Goal: Find specific page/section: Find specific page/section

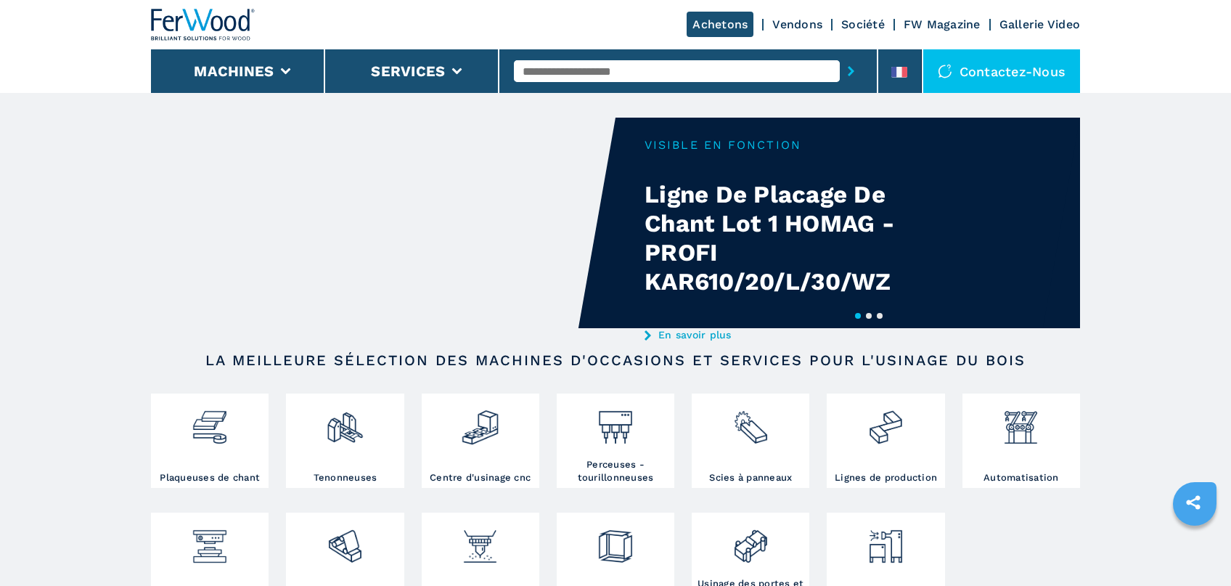
scroll to position [385, 0]
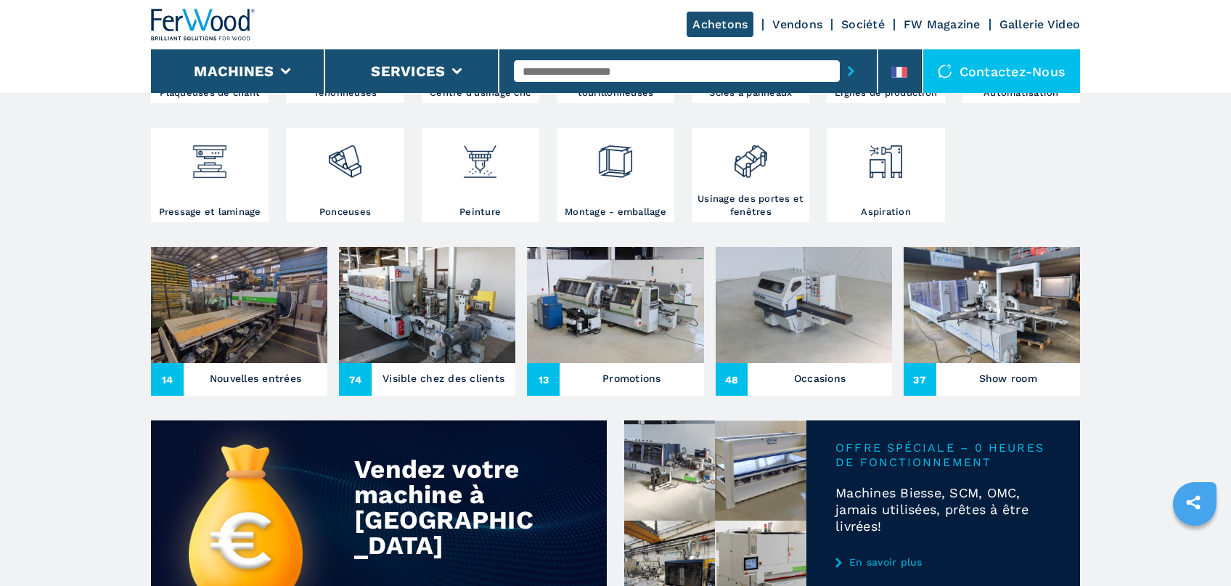
click at [186, 302] on img at bounding box center [239, 305] width 176 height 116
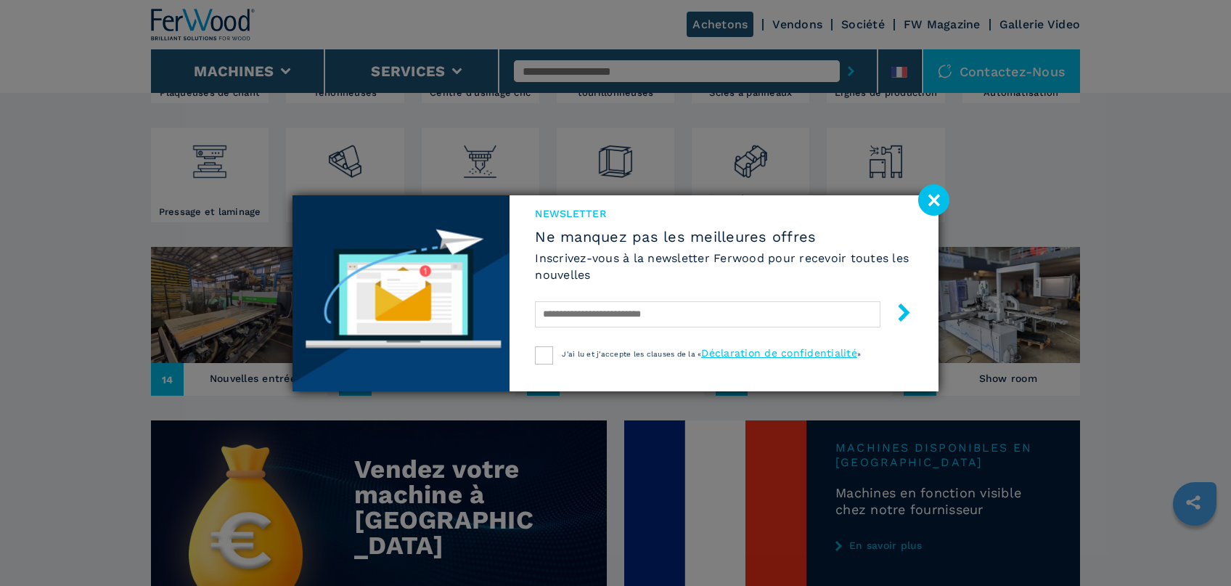
click at [936, 203] on image at bounding box center [933, 199] width 31 height 31
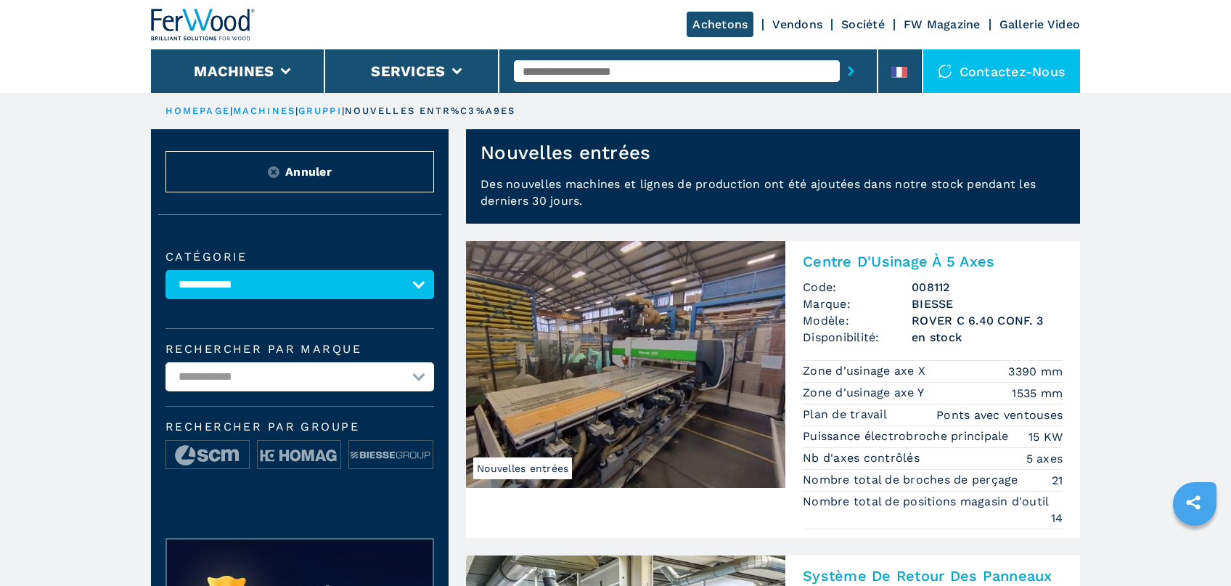
click at [550, 68] on input "text" at bounding box center [677, 71] width 326 height 22
type input "******"
click at [695, 88] on div "007793" at bounding box center [677, 95] width 326 height 26
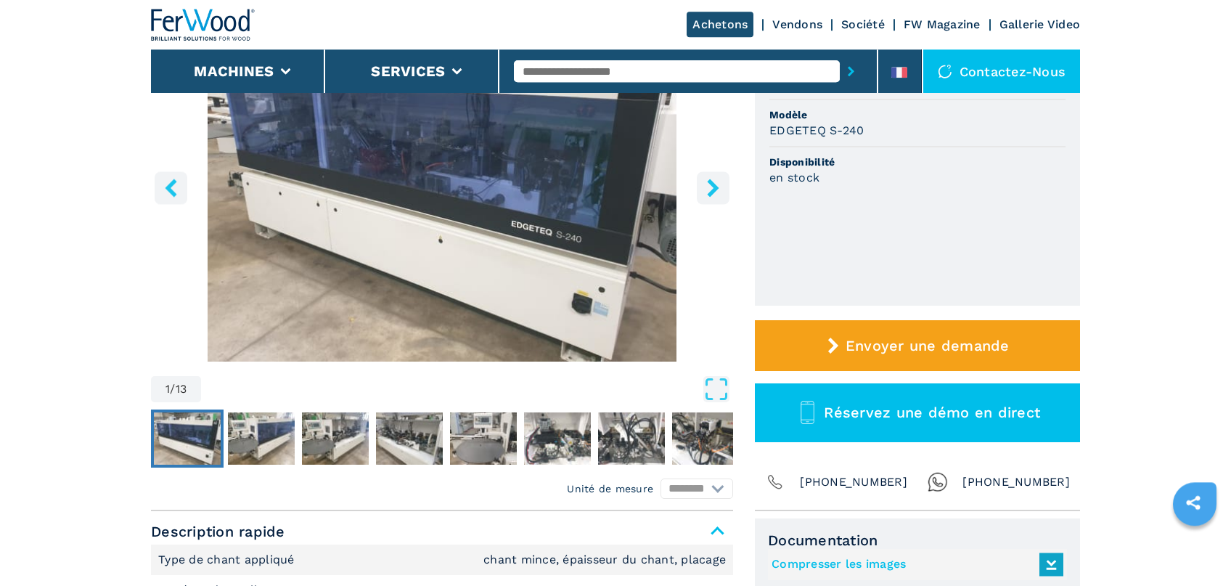
scroll to position [77, 0]
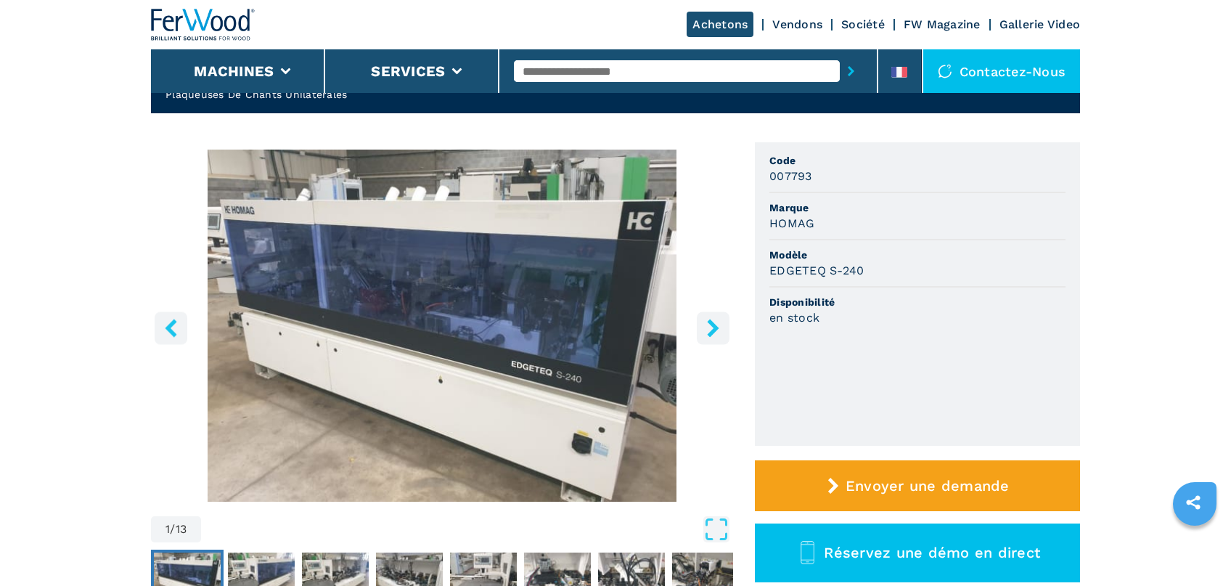
click at [722, 322] on icon "right-button" at bounding box center [713, 328] width 18 height 18
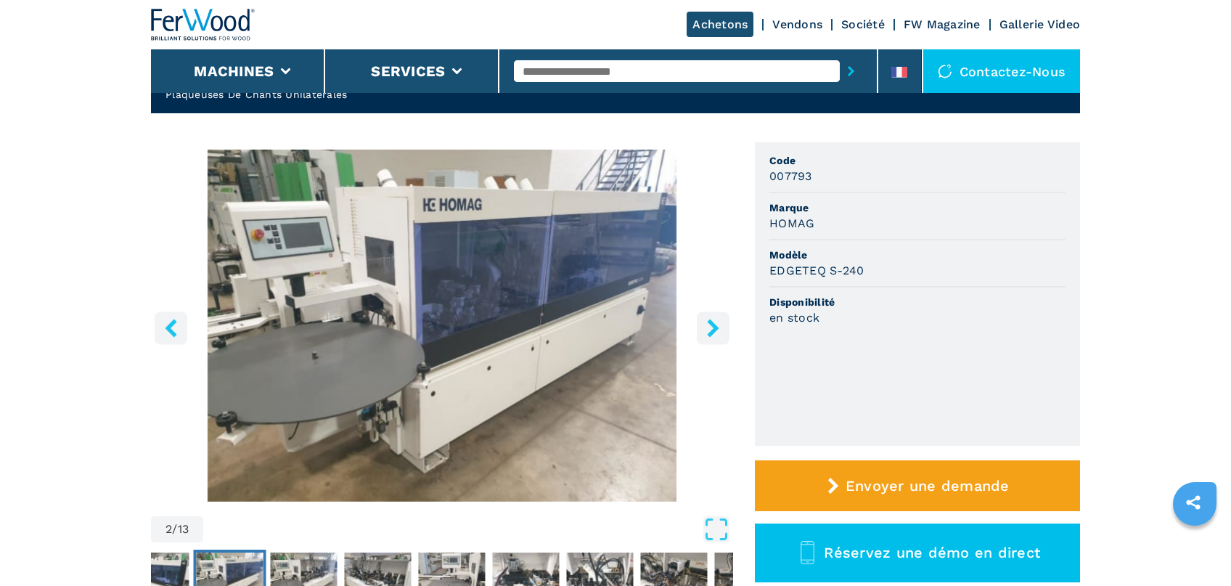
click at [722, 322] on icon "right-button" at bounding box center [713, 328] width 18 height 18
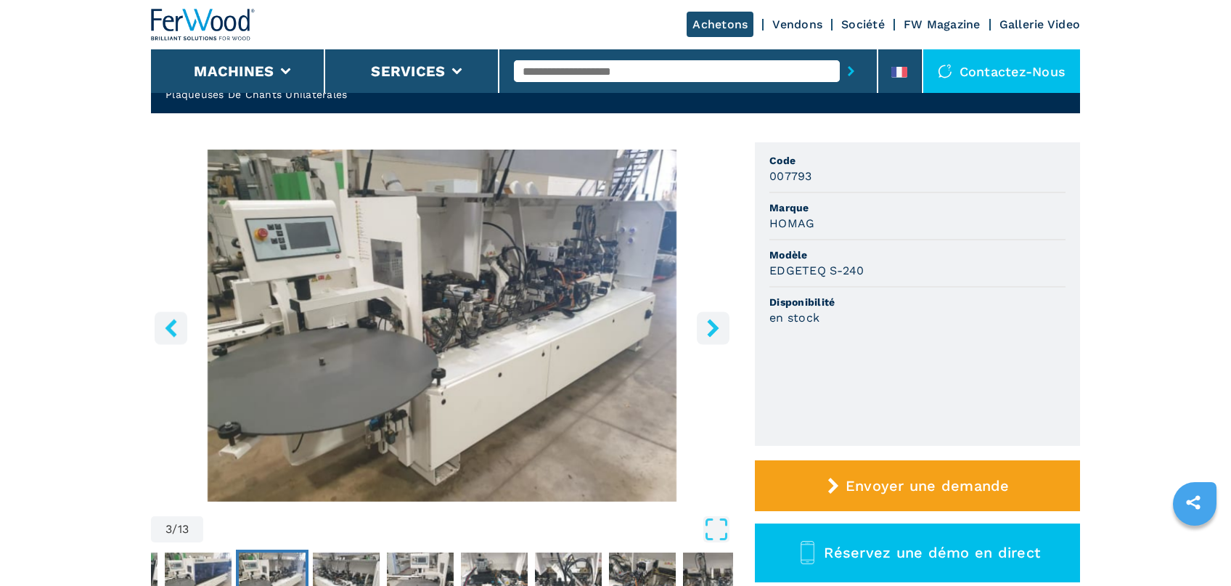
click at [722, 322] on icon "right-button" at bounding box center [713, 328] width 18 height 18
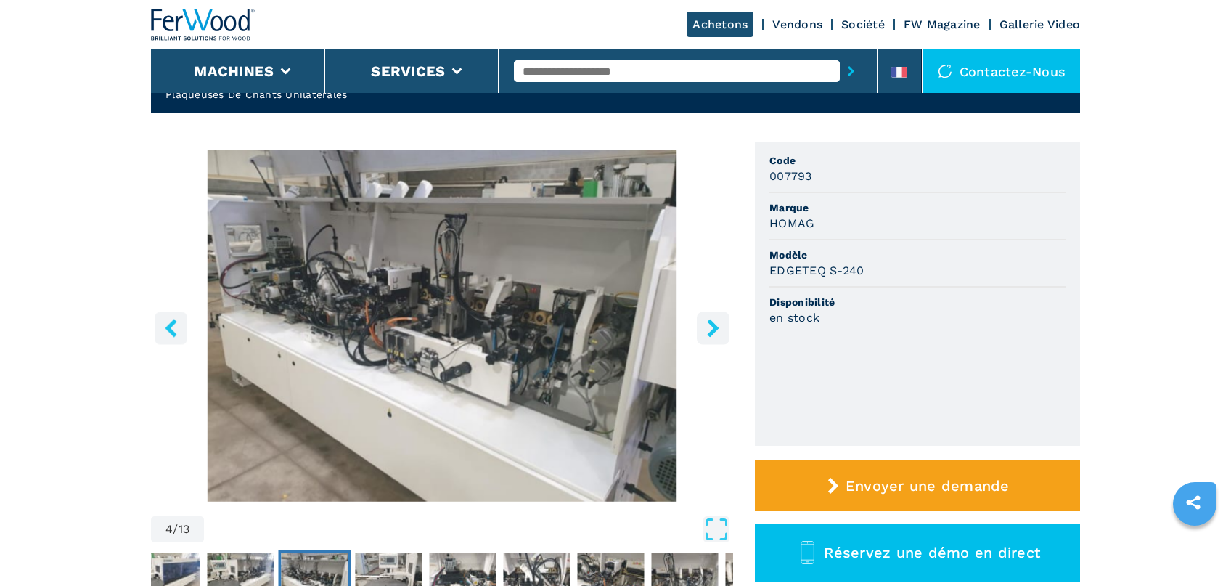
click at [722, 322] on icon "right-button" at bounding box center [713, 328] width 18 height 18
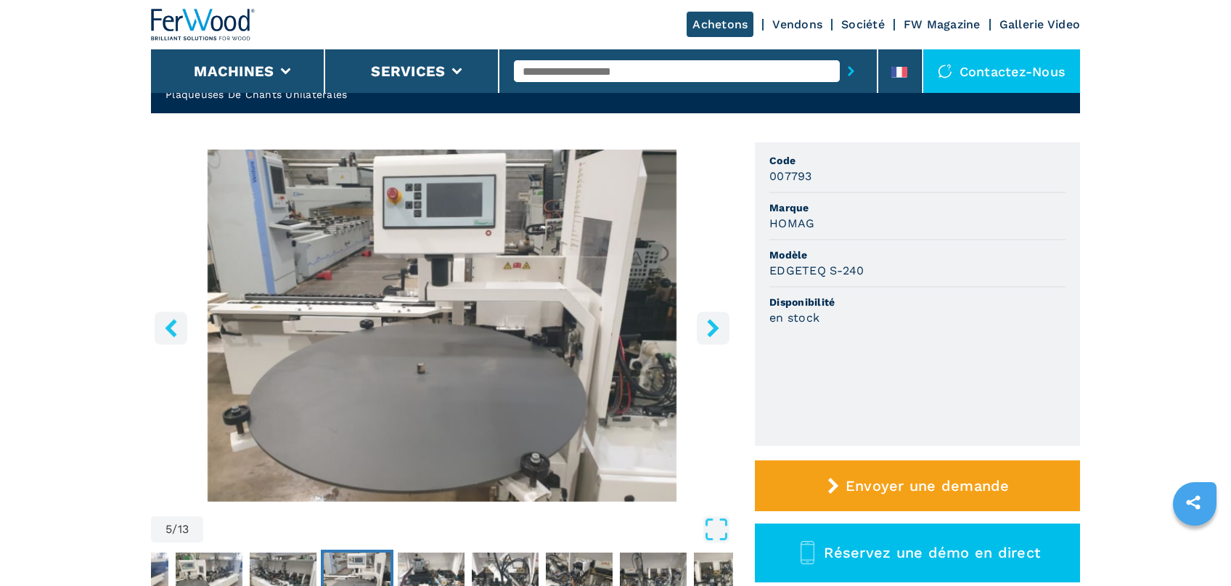
click at [722, 322] on icon "right-button" at bounding box center [713, 328] width 18 height 18
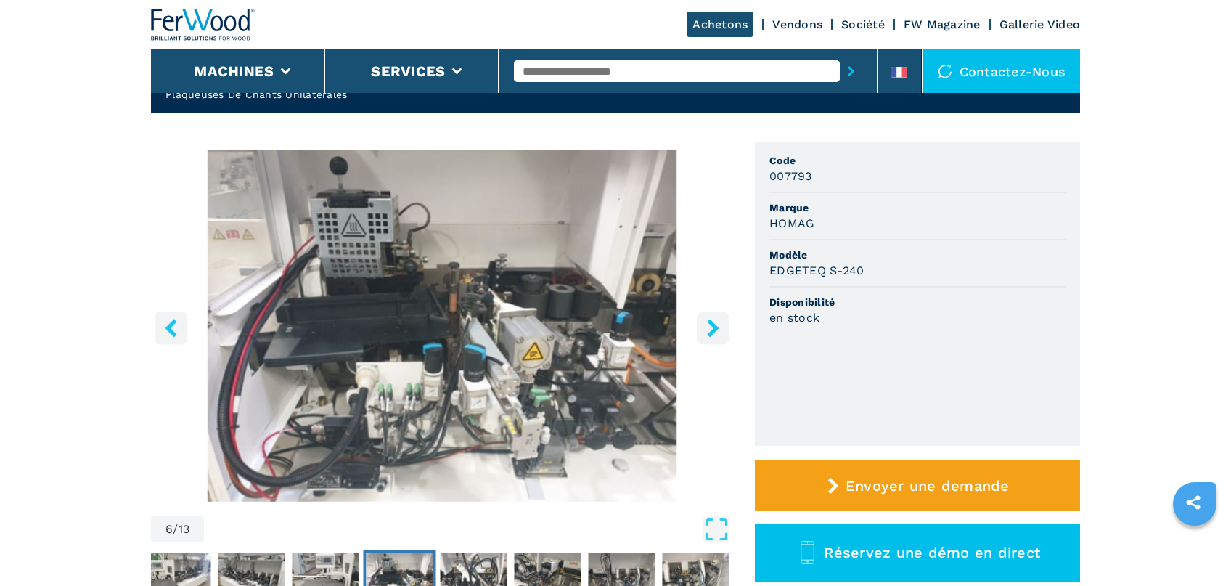
click at [722, 322] on icon "right-button" at bounding box center [713, 328] width 18 height 18
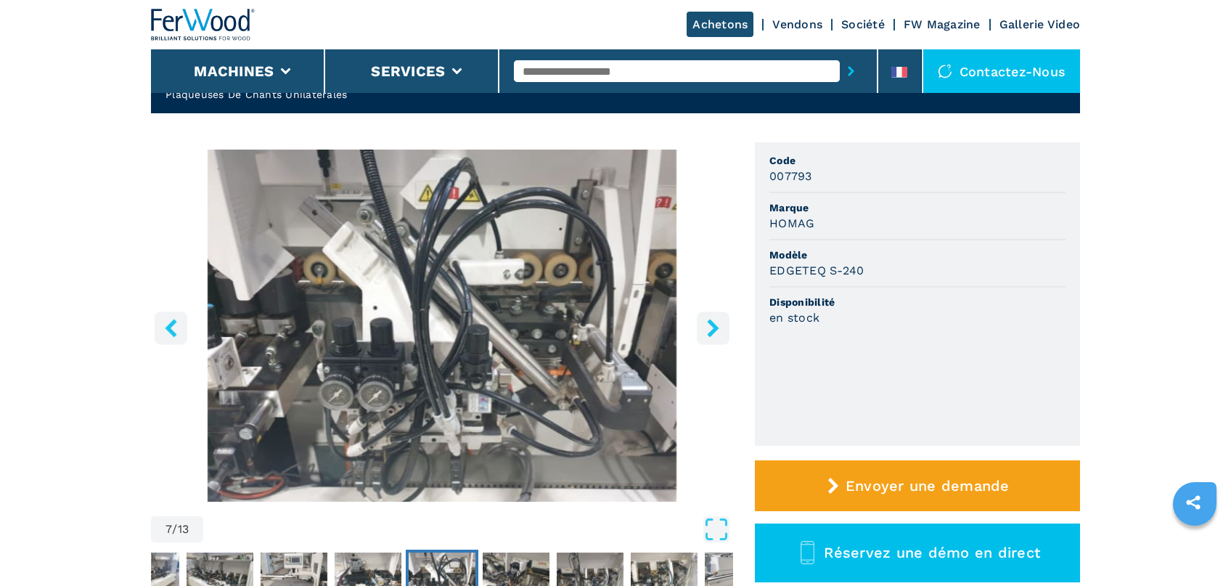
click at [722, 322] on icon "right-button" at bounding box center [713, 328] width 18 height 18
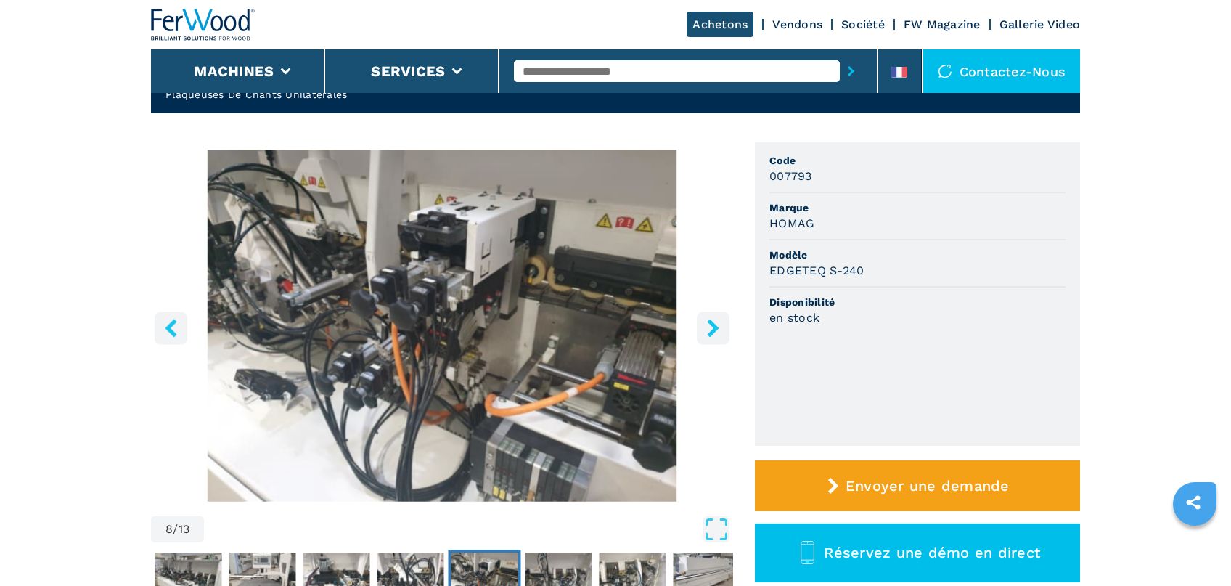
click at [722, 322] on icon "right-button" at bounding box center [713, 328] width 18 height 18
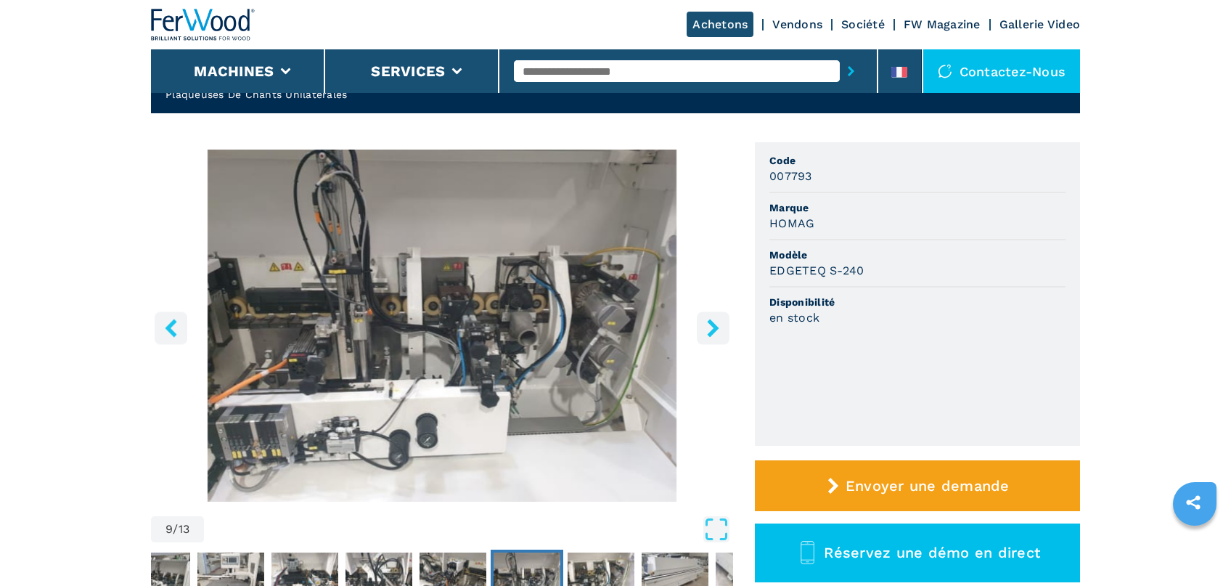
click at [722, 322] on icon "right-button" at bounding box center [713, 328] width 18 height 18
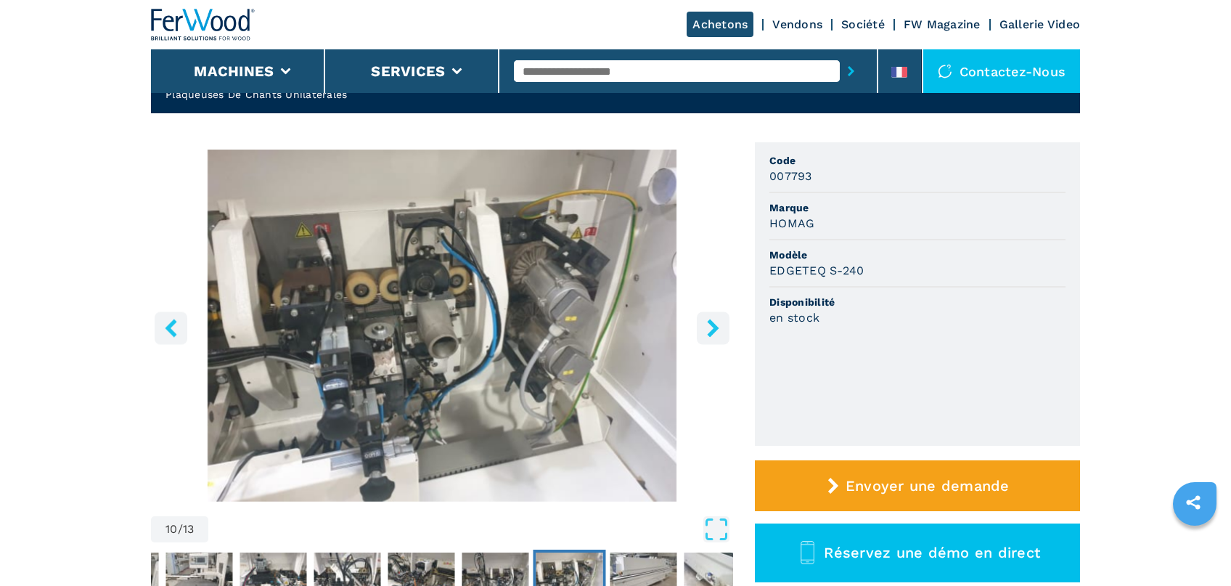
click at [722, 322] on icon "right-button" at bounding box center [713, 328] width 18 height 18
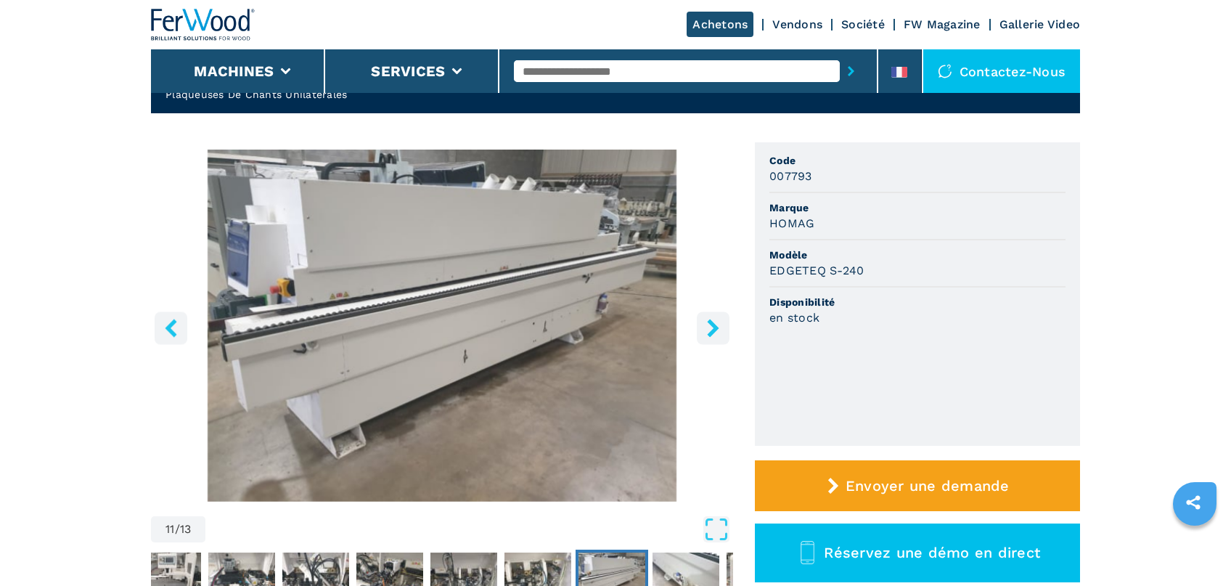
click at [722, 322] on icon "right-button" at bounding box center [713, 328] width 18 height 18
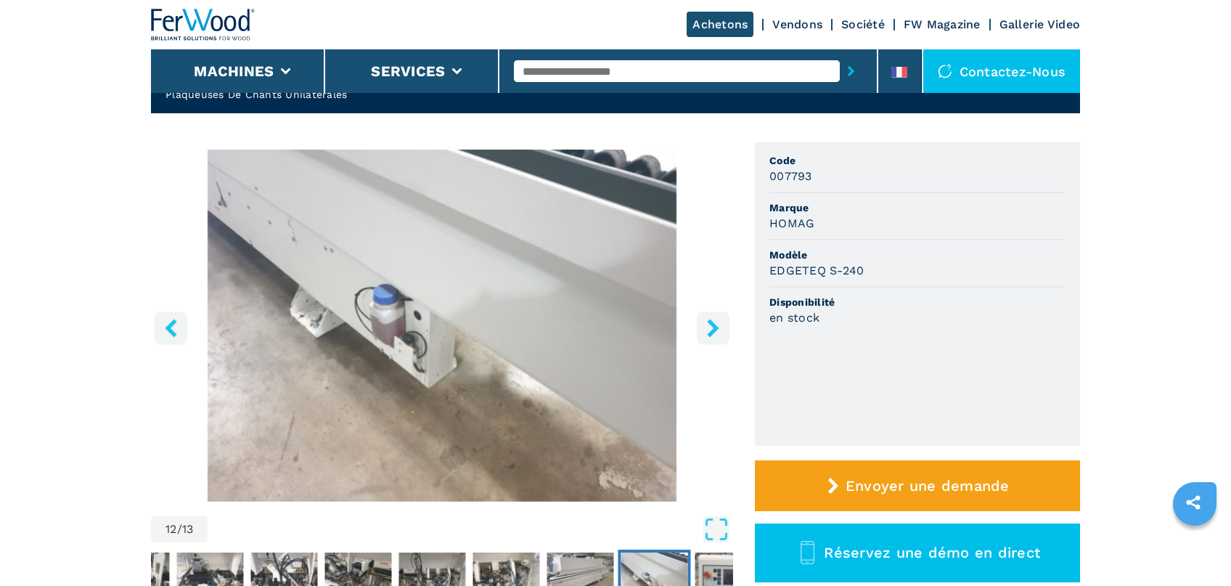
click at [722, 322] on icon "right-button" at bounding box center [713, 328] width 18 height 18
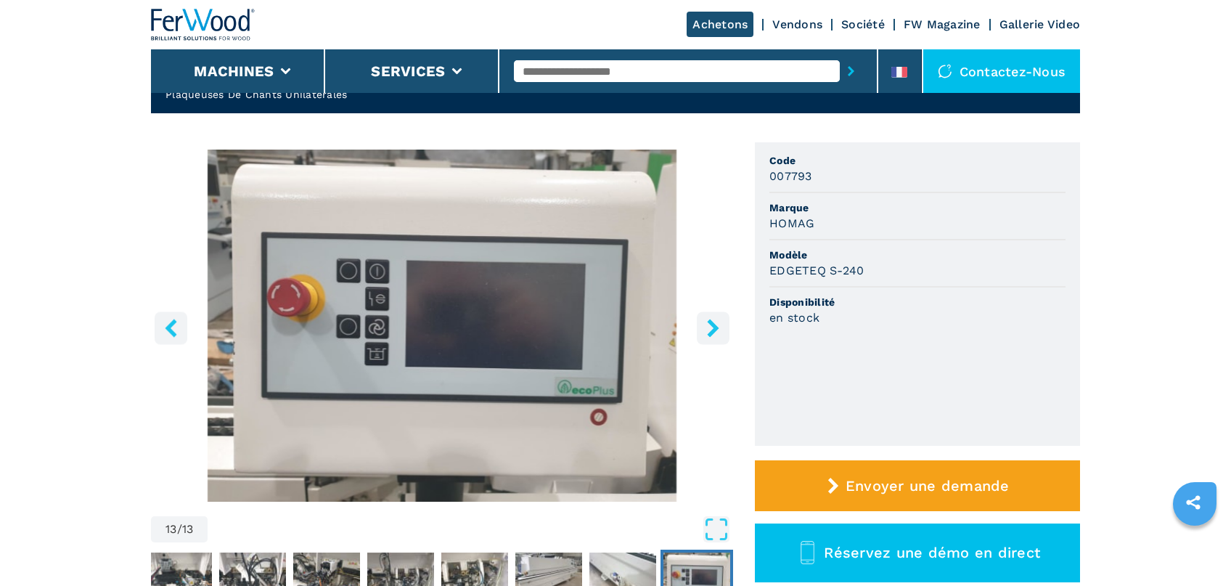
click at [722, 322] on icon "right-button" at bounding box center [713, 328] width 18 height 18
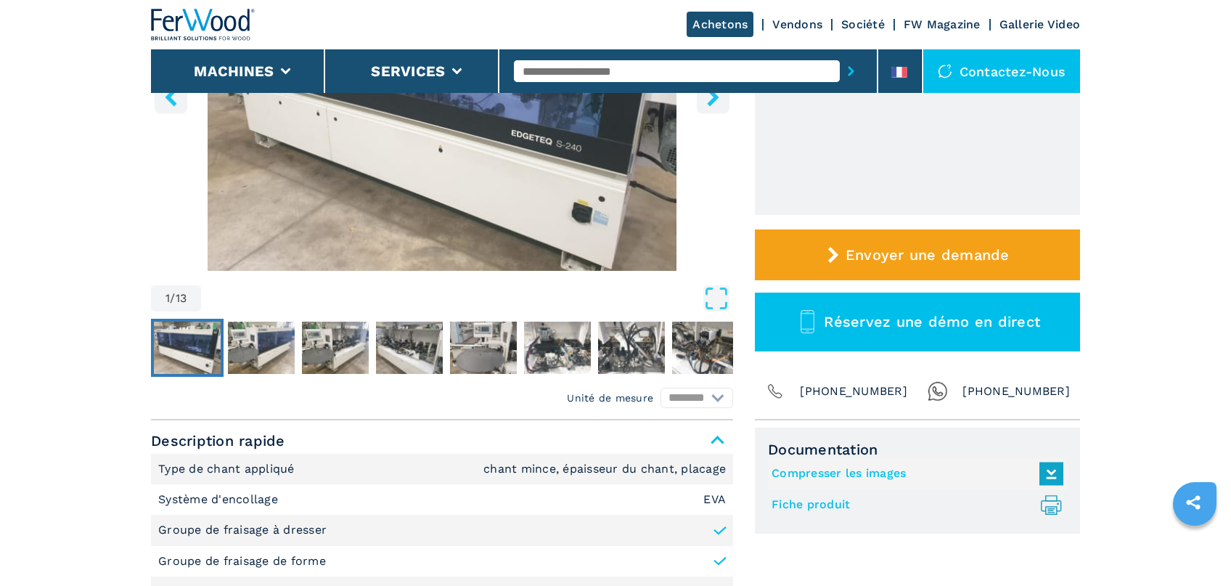
scroll to position [0, 0]
